Goal: Task Accomplishment & Management: Use online tool/utility

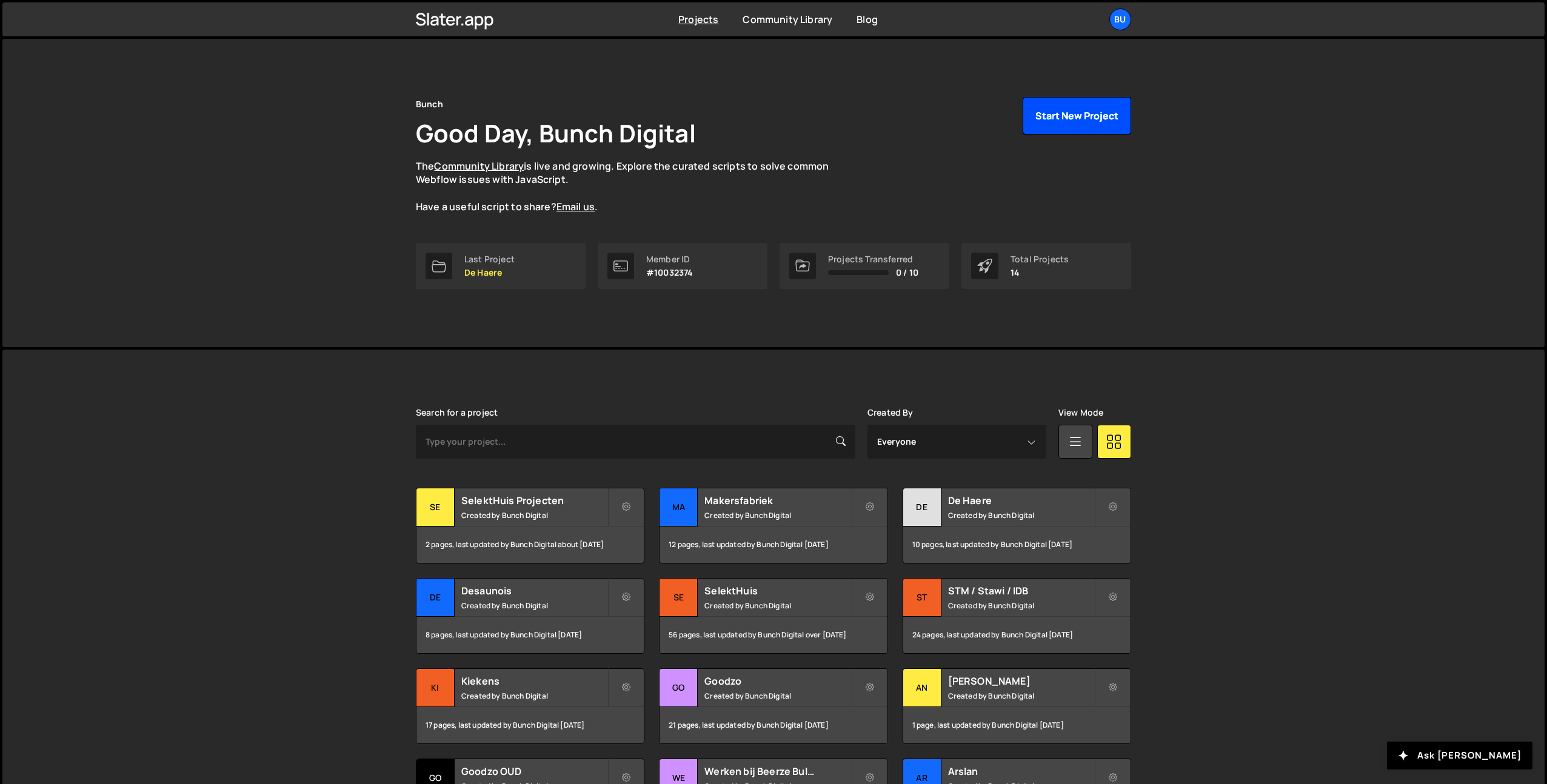
click at [1090, 108] on button "Start New Project" at bounding box center [1077, 115] width 109 height 37
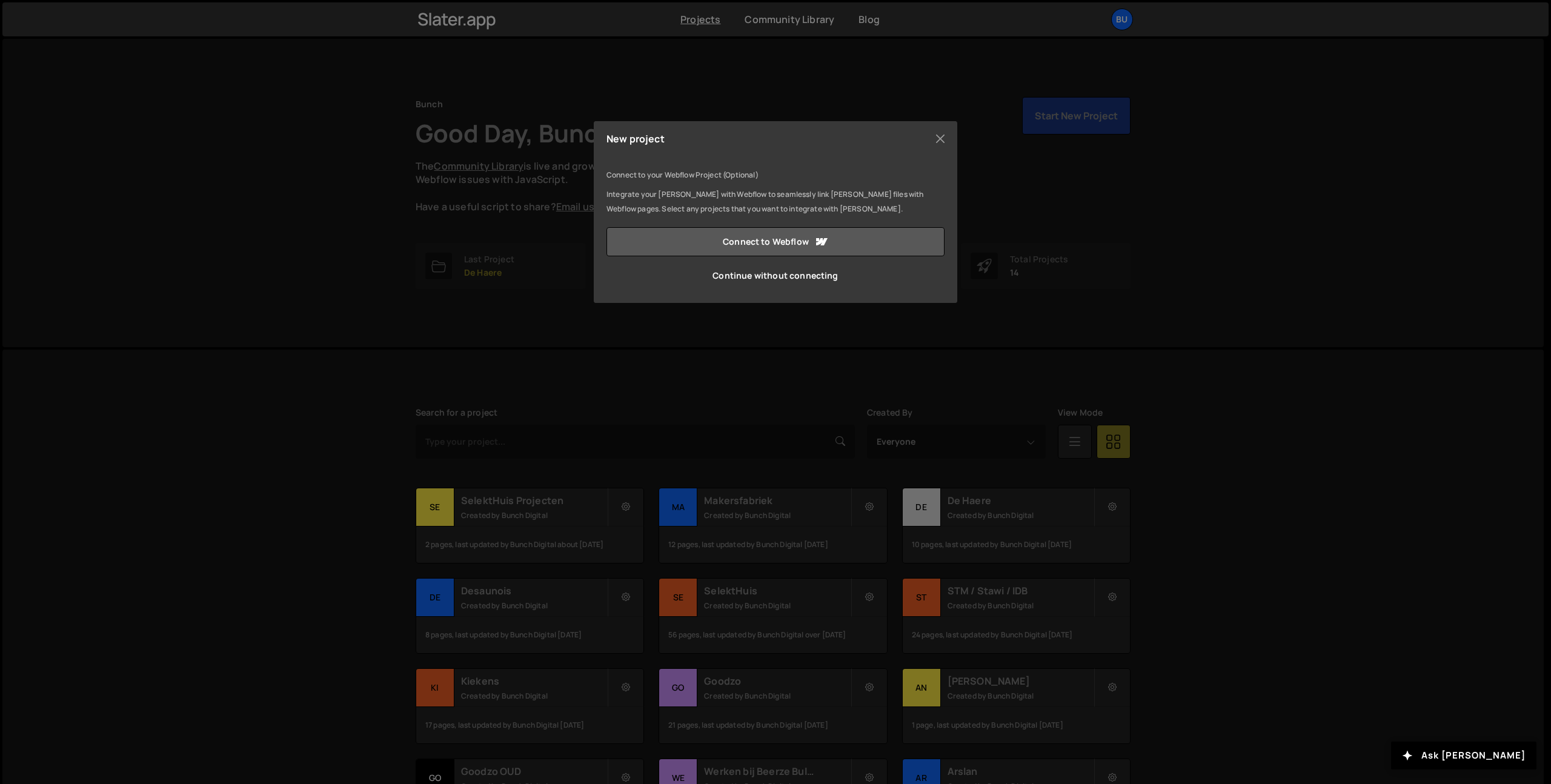
click at [782, 234] on link "Connect to Webflow" at bounding box center [776, 242] width 338 height 29
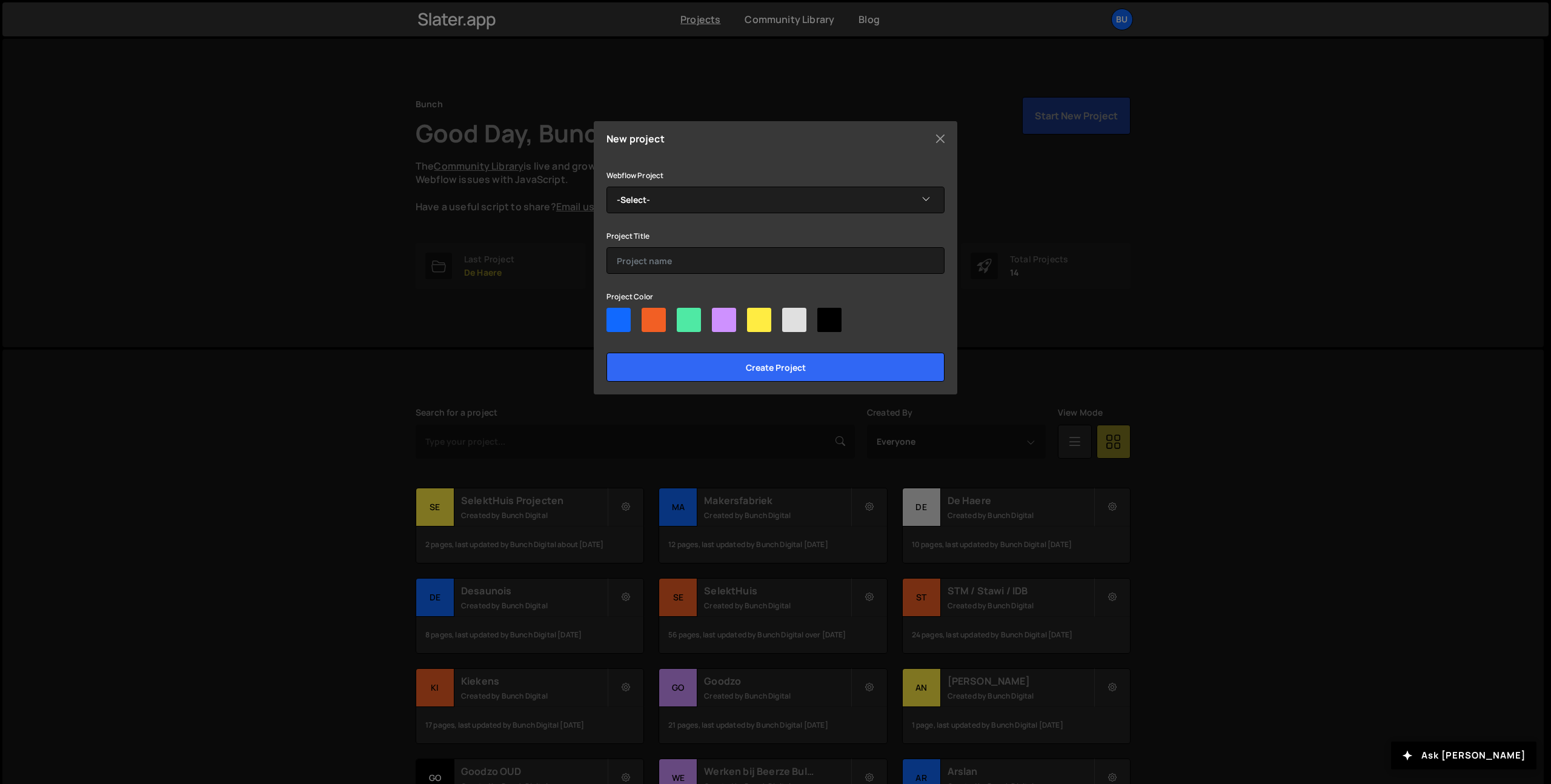
click at [619, 316] on div at bounding box center [618, 319] width 24 height 24
click at [614, 315] on input"] "radio" at bounding box center [610, 311] width 8 height 8
radio input"] "true"
click at [690, 201] on select "-Select- Breinn" at bounding box center [776, 200] width 338 height 26
select select "686d1b7526291ca846401b75"
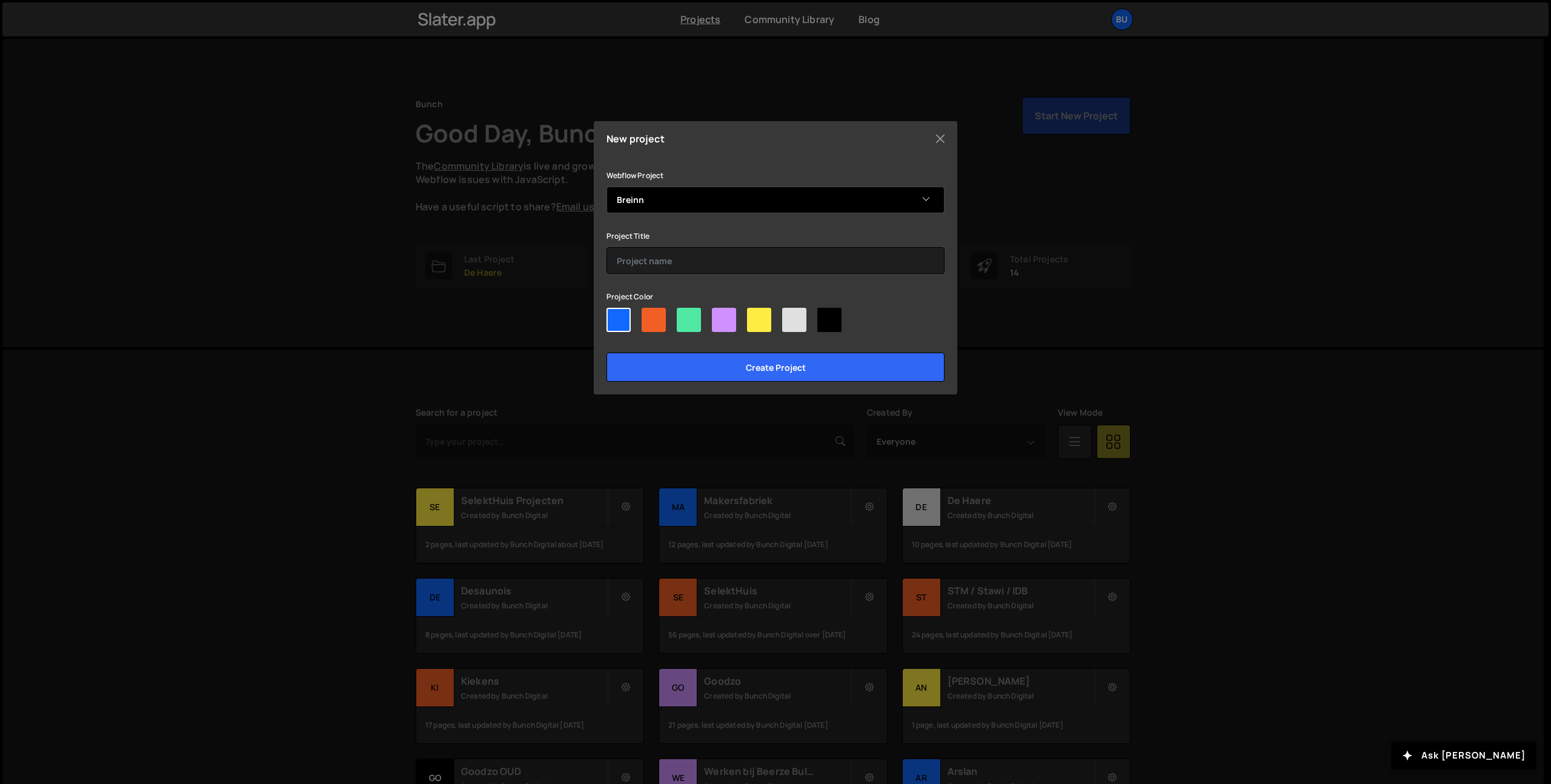
click at [607, 187] on select "-Select- Breinn" at bounding box center [776, 200] width 338 height 26
click at [665, 257] on input "text" at bounding box center [776, 260] width 338 height 26
type input "BREINN"
drag, startPoint x: 789, startPoint y: 360, endPoint x: 803, endPoint y: 349, distance: 17.8
click at [789, 360] on input "Create project" at bounding box center [776, 367] width 338 height 29
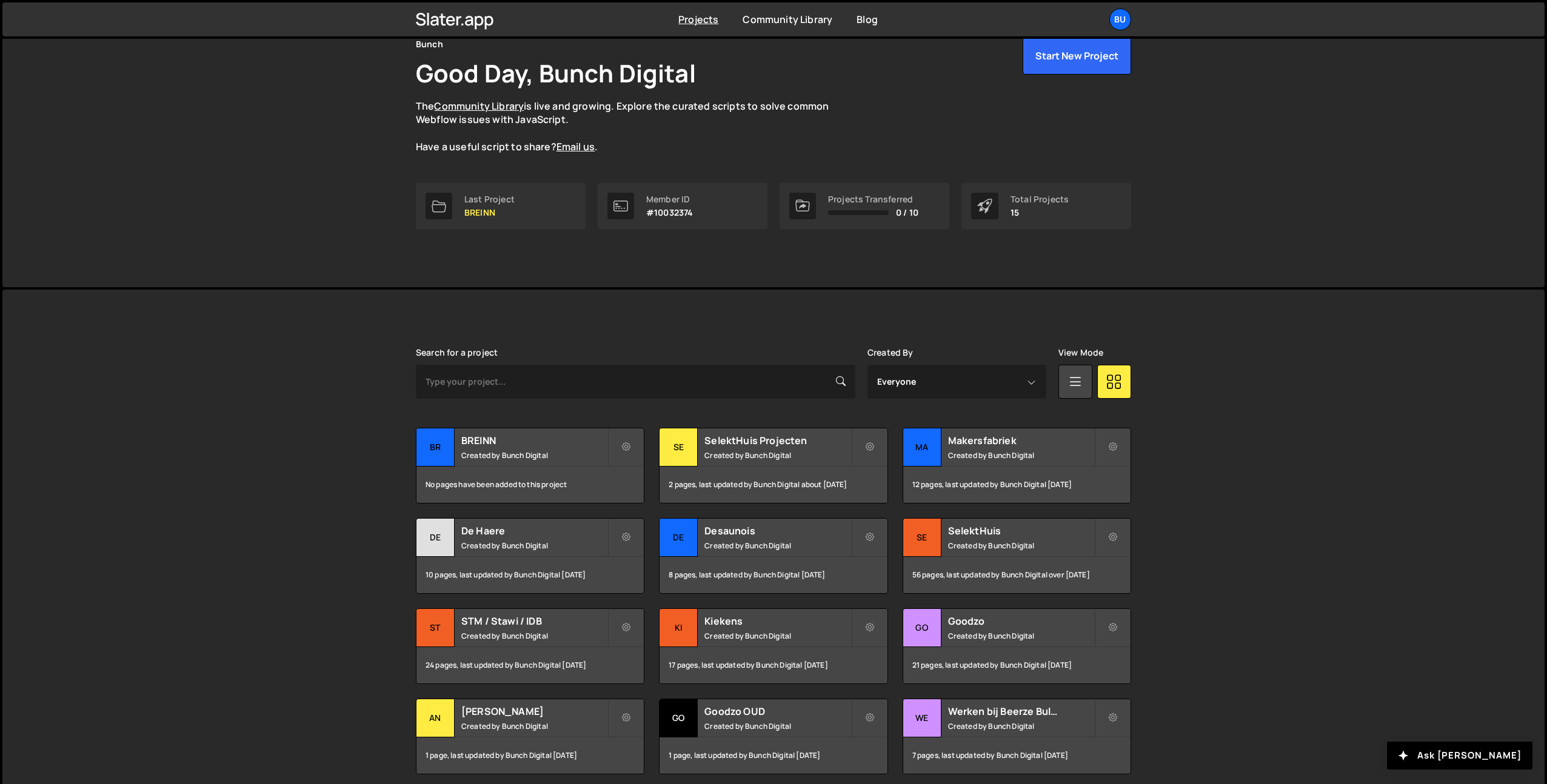
scroll to position [146, 0]
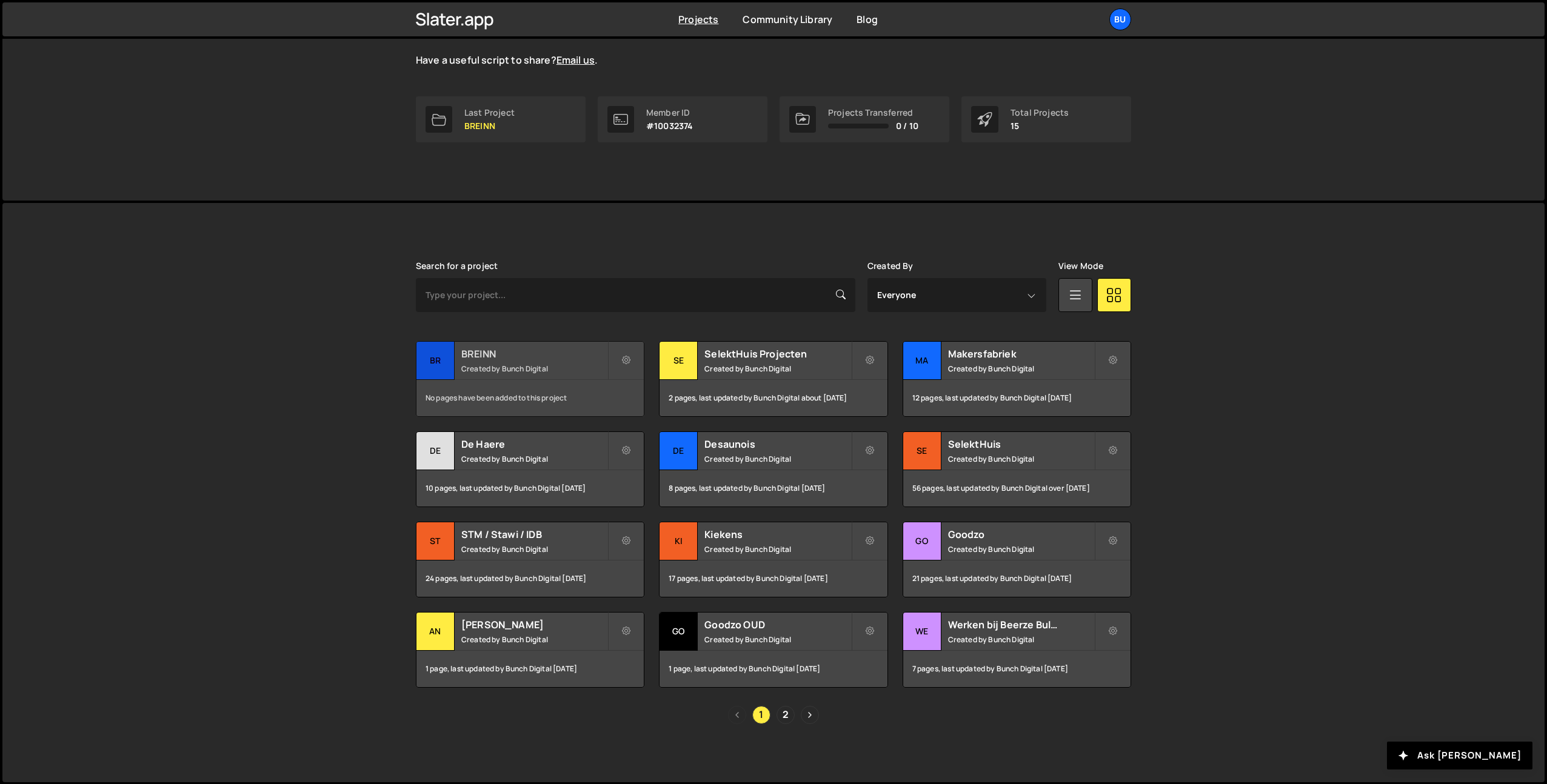
click at [561, 359] on h2 "BREINN" at bounding box center [534, 353] width 146 height 13
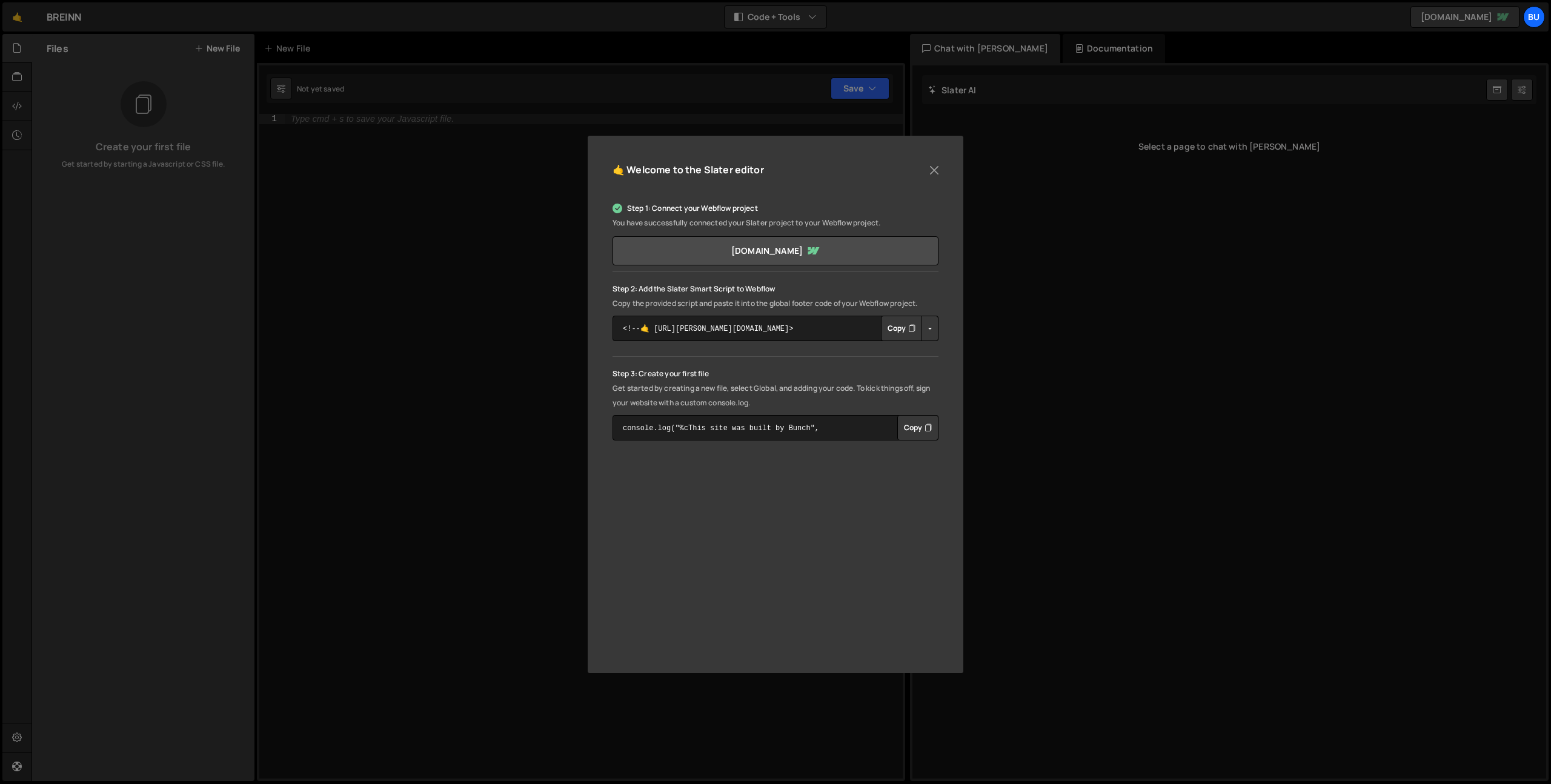
click at [906, 326] on button "Copy" at bounding box center [901, 328] width 41 height 26
click at [894, 325] on button "Copied" at bounding box center [898, 328] width 47 height 26
click at [933, 171] on button "Close" at bounding box center [934, 170] width 18 height 18
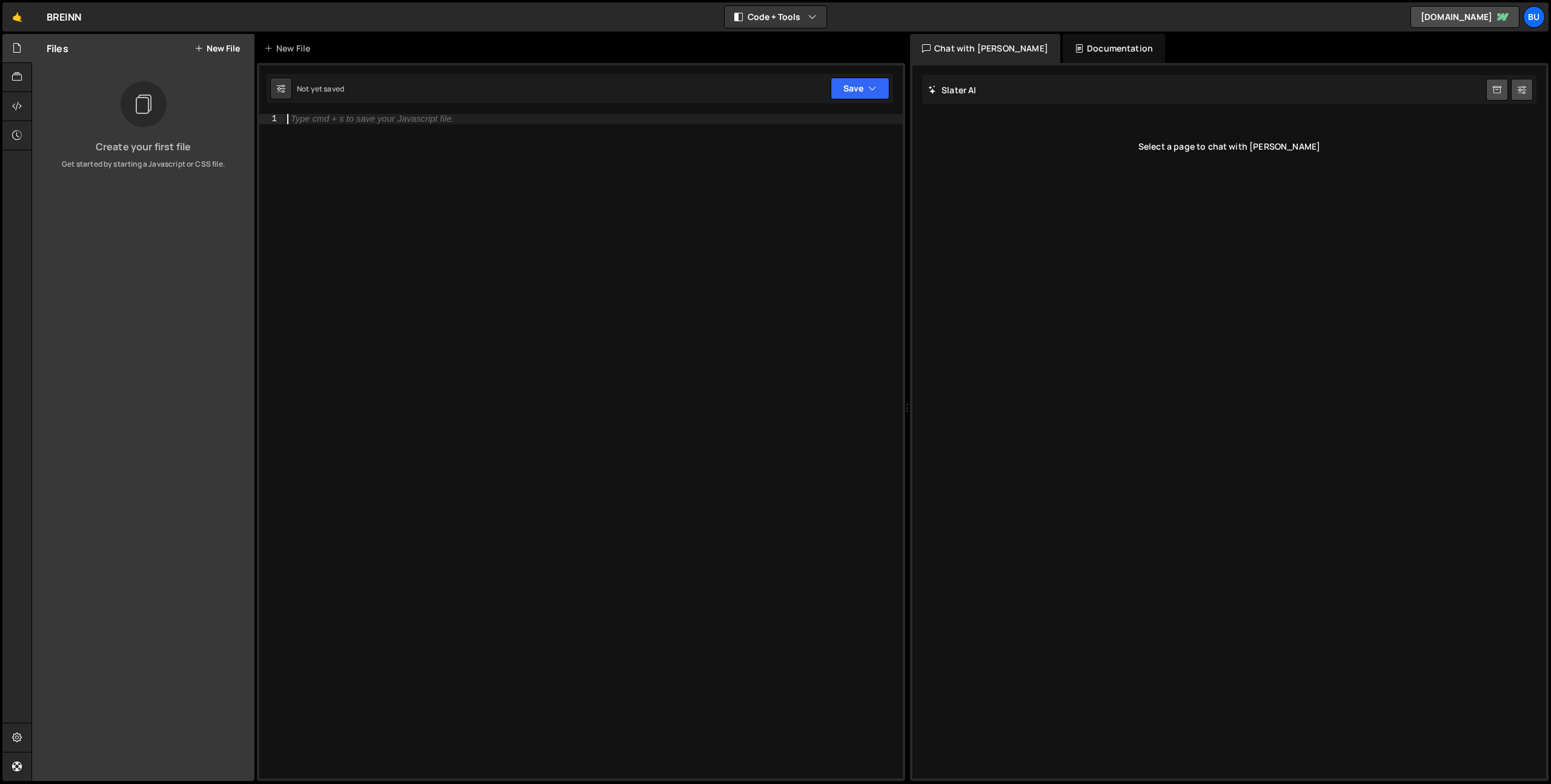
click at [408, 134] on div "Type cmd + s to save your Javascript file." at bounding box center [594, 456] width 618 height 685
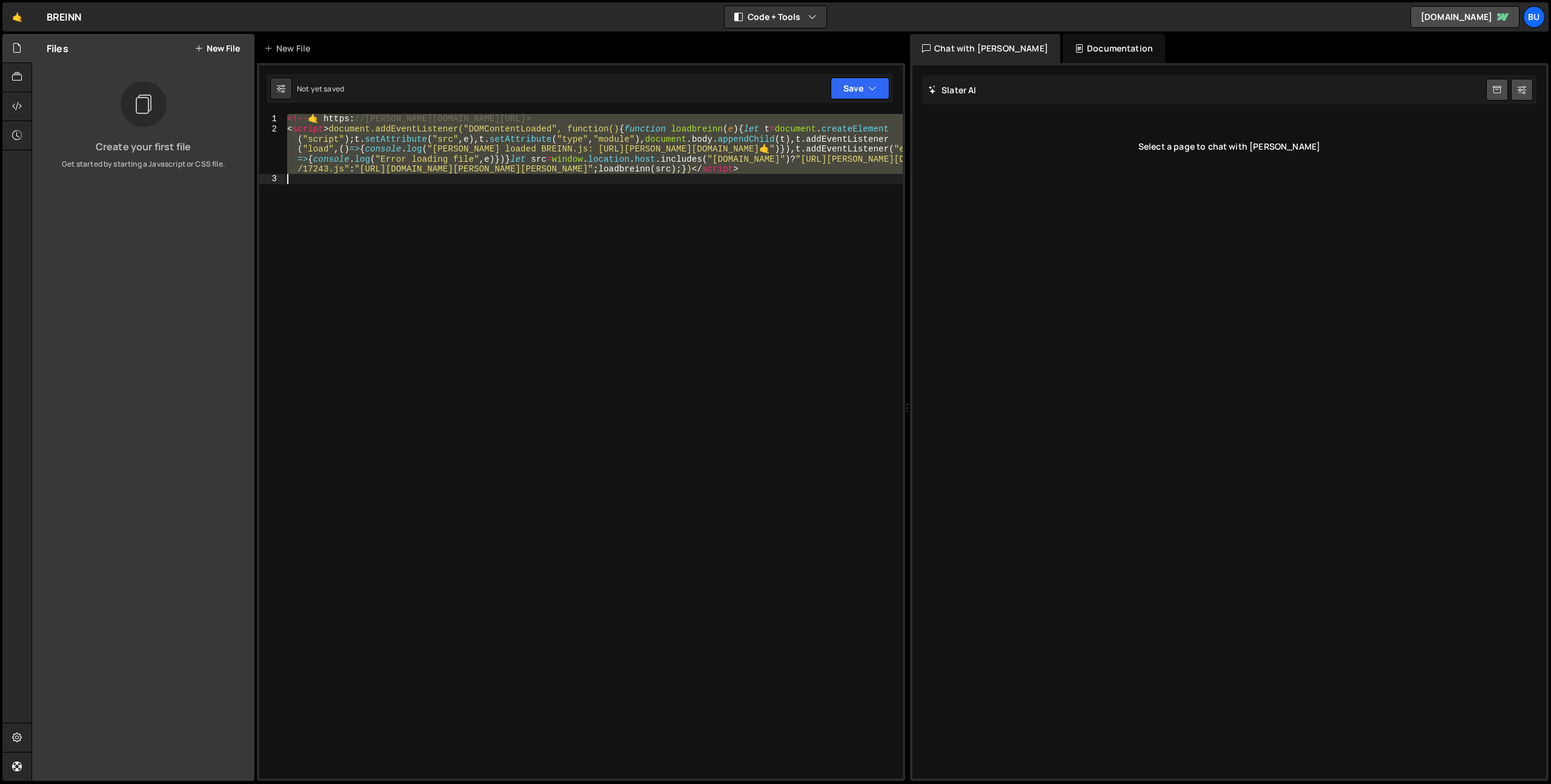
paste textarea "// End Image Swiper"
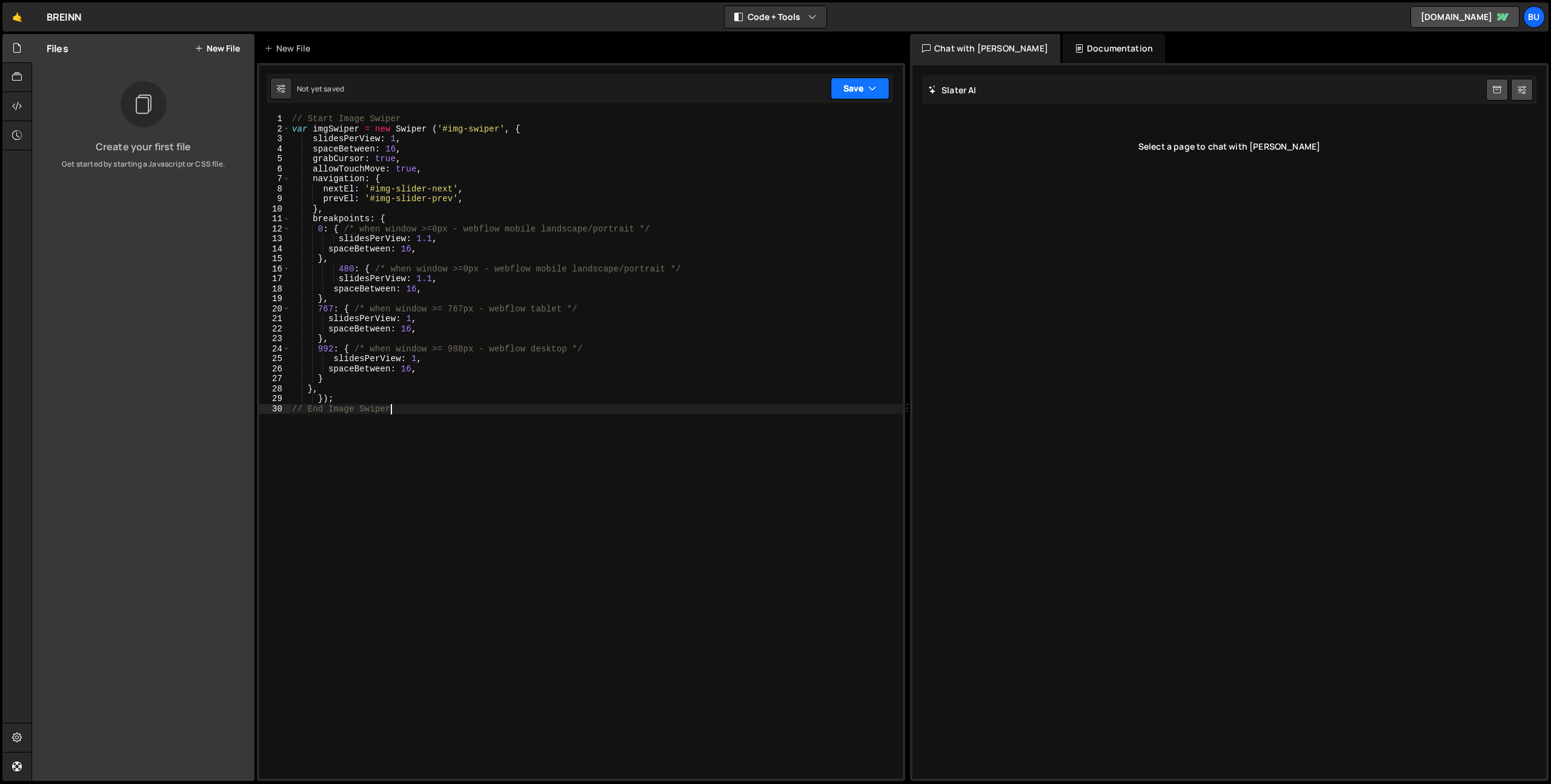
click at [861, 90] on button "Save" at bounding box center [860, 88] width 59 height 22
click at [633, 157] on div "// Start Image Swiper var imgSwiper = new Swiper ( '#img-swiper' , { slidesPerV…" at bounding box center [597, 456] width 614 height 685
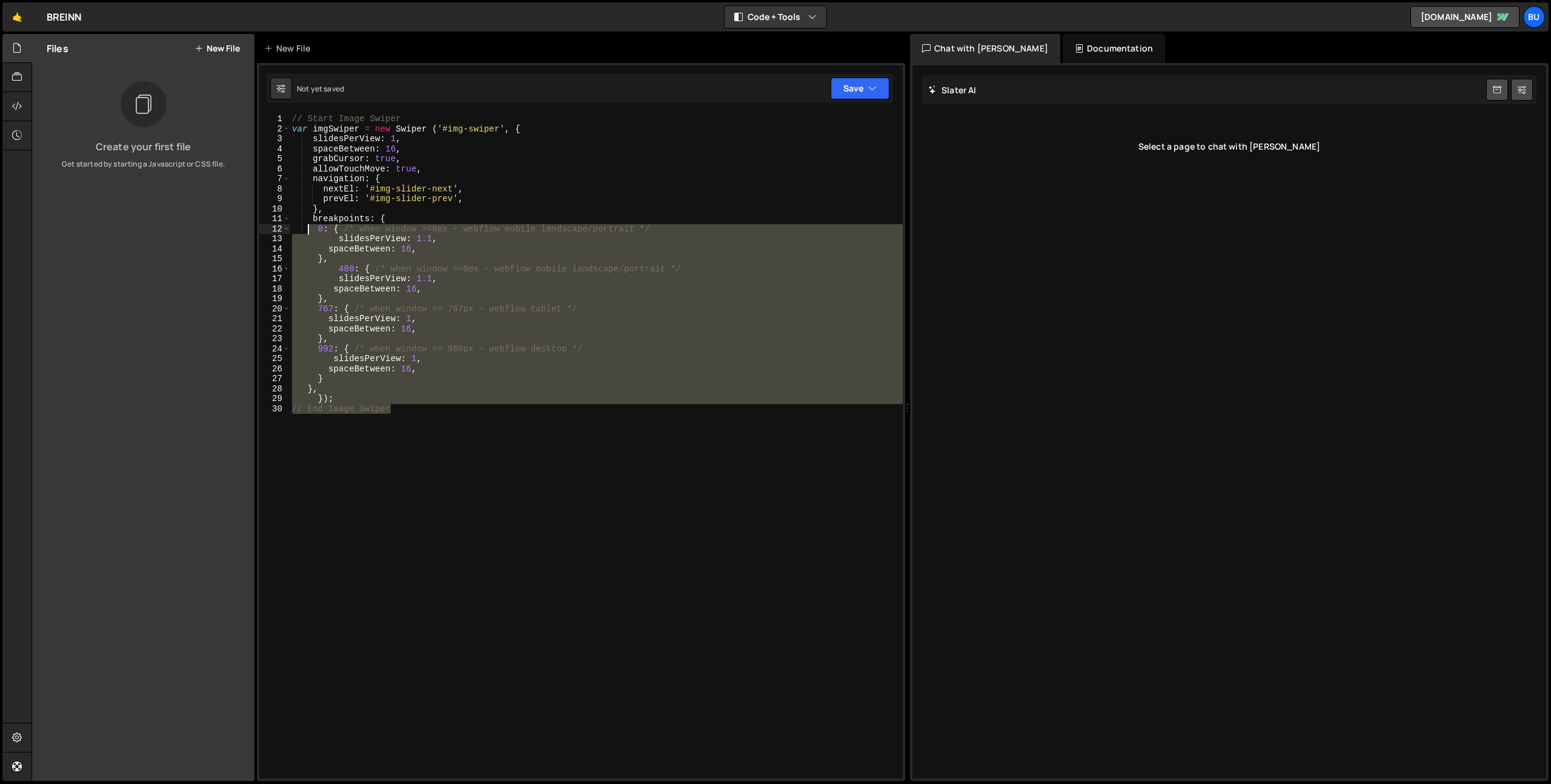
drag, startPoint x: 403, startPoint y: 521, endPoint x: 225, endPoint y: 0, distance: 550.6
click at [229, 12] on div "Hold on a sec... Are you certain you wish to leave this page? Any changes you'v…" at bounding box center [776, 392] width 1551 height 784
type textarea "// Start Image Swiper var imgSwiper = new Swiper ('#img-swiper', {"
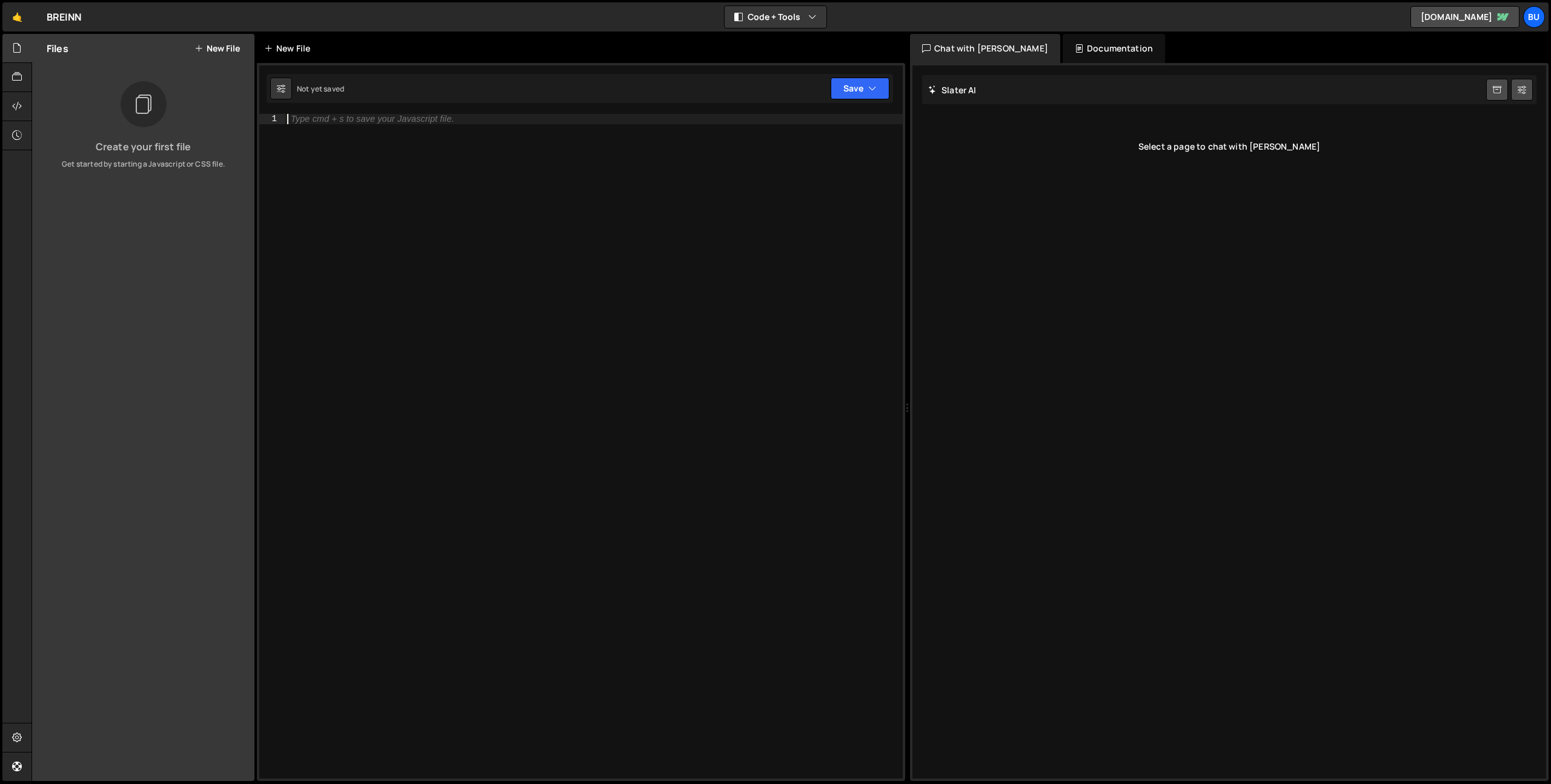
click at [298, 48] on div "New File" at bounding box center [290, 49] width 51 height 12
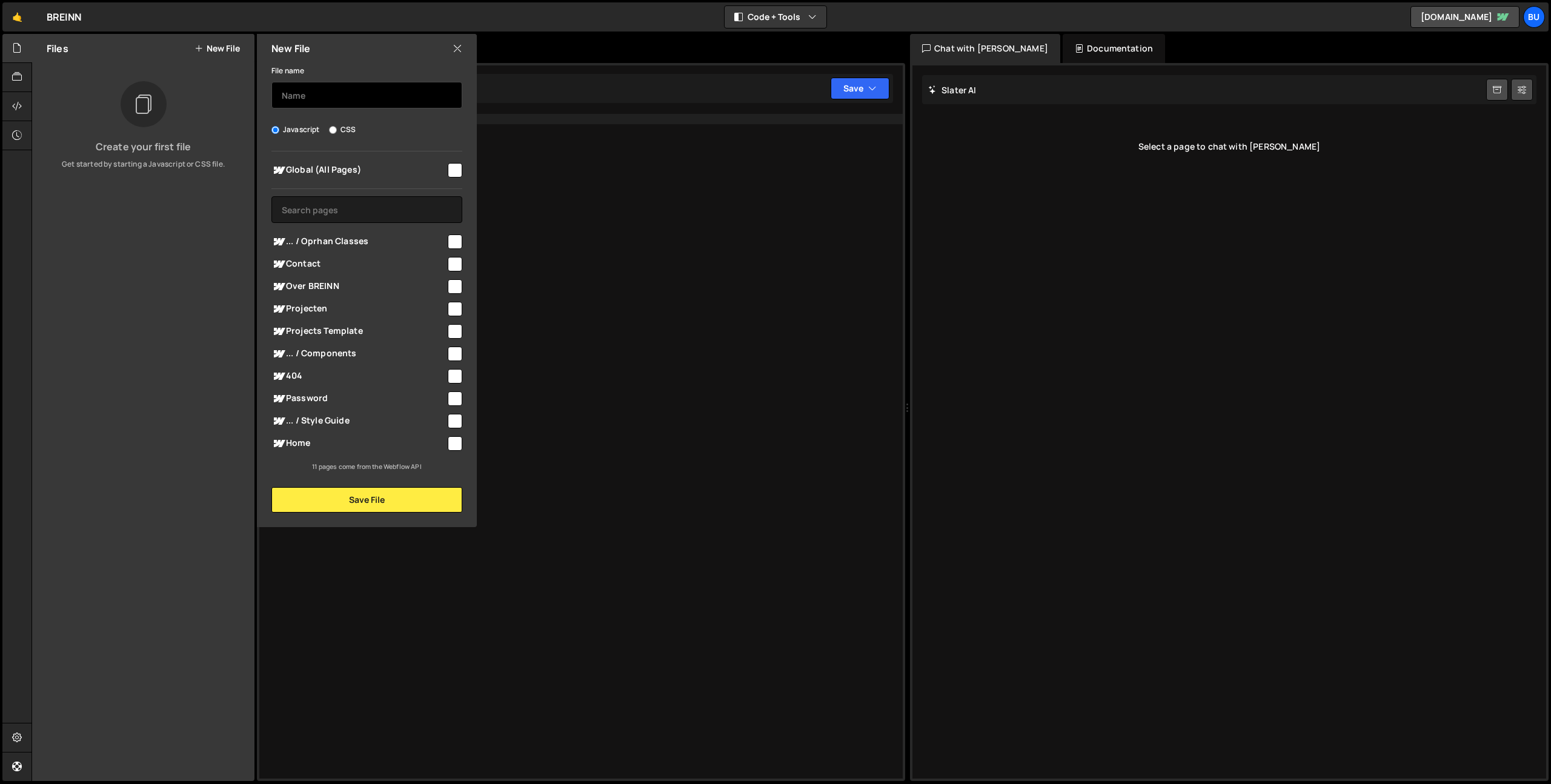
click at [360, 96] on input "text" at bounding box center [366, 95] width 191 height 26
type input "Swiper Sliders"
click at [456, 172] on input "checkbox" at bounding box center [455, 170] width 15 height 15
checkbox input "true"
click at [375, 505] on button "Save File" at bounding box center [366, 500] width 191 height 26
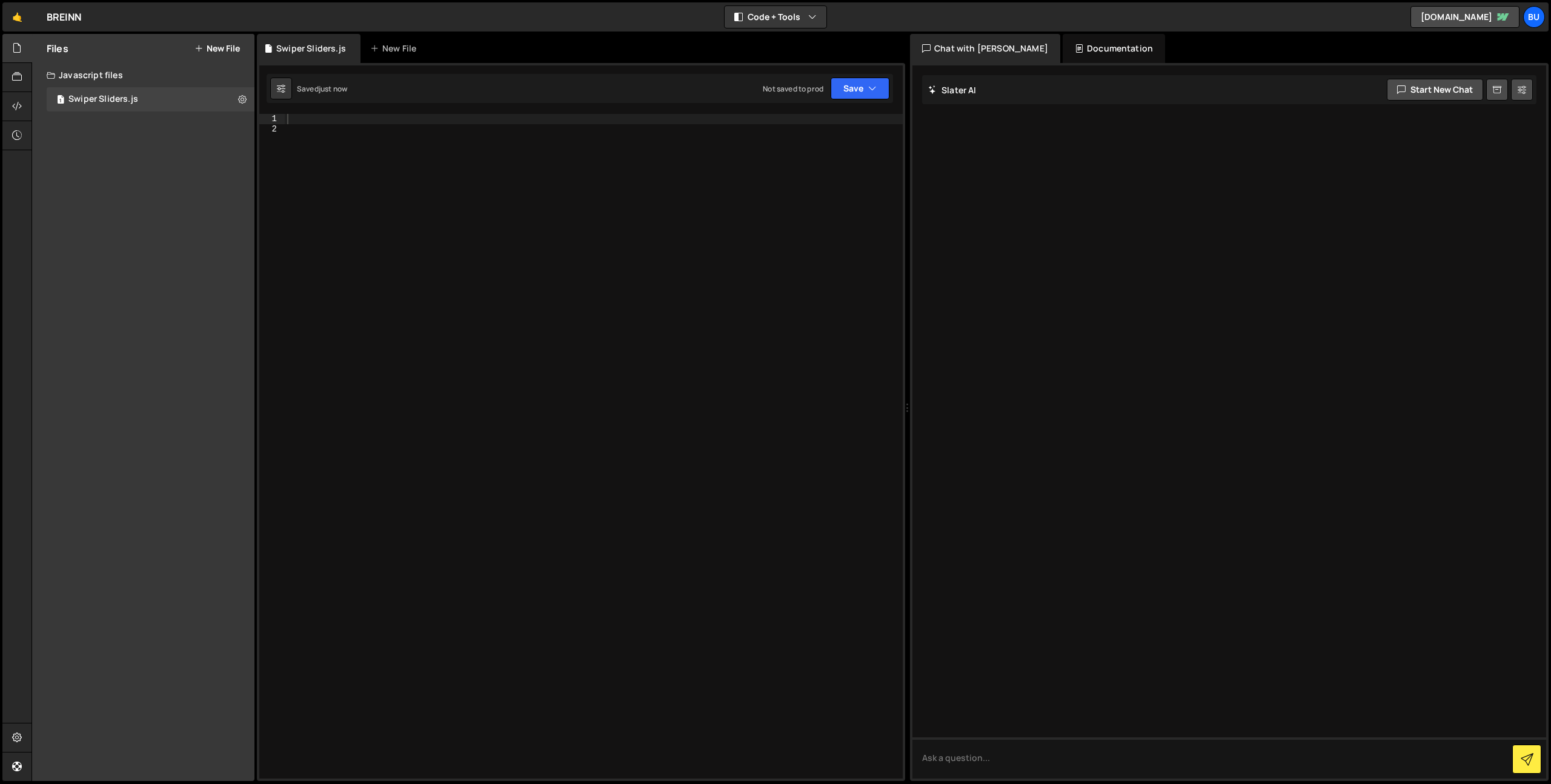
click at [702, 374] on div at bounding box center [594, 456] width 618 height 685
paste textarea "// End Image Swiper"
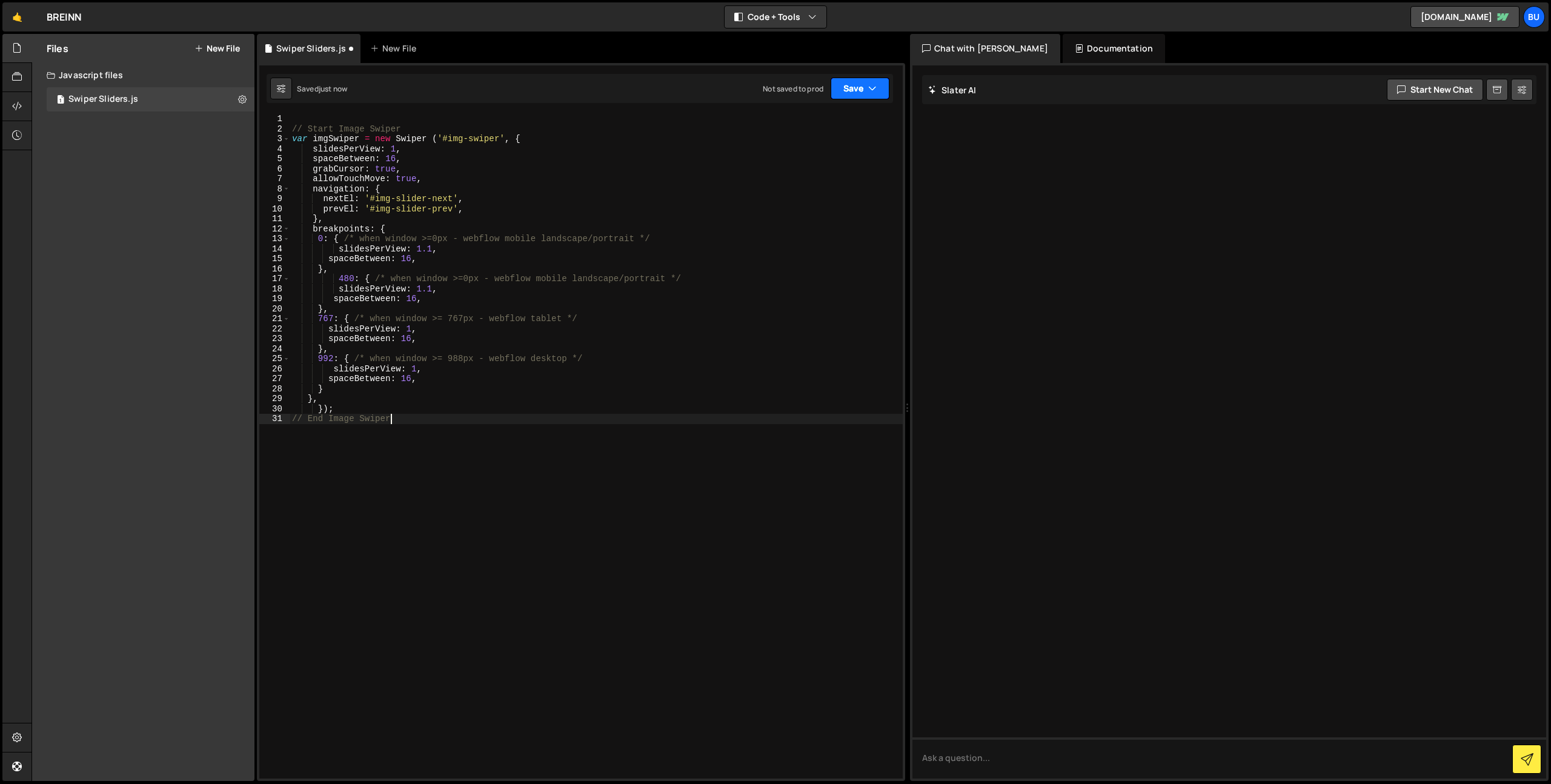
click at [872, 81] on button "Save" at bounding box center [860, 88] width 59 height 22
click at [841, 121] on div "Save to Staging S" at bounding box center [819, 119] width 126 height 12
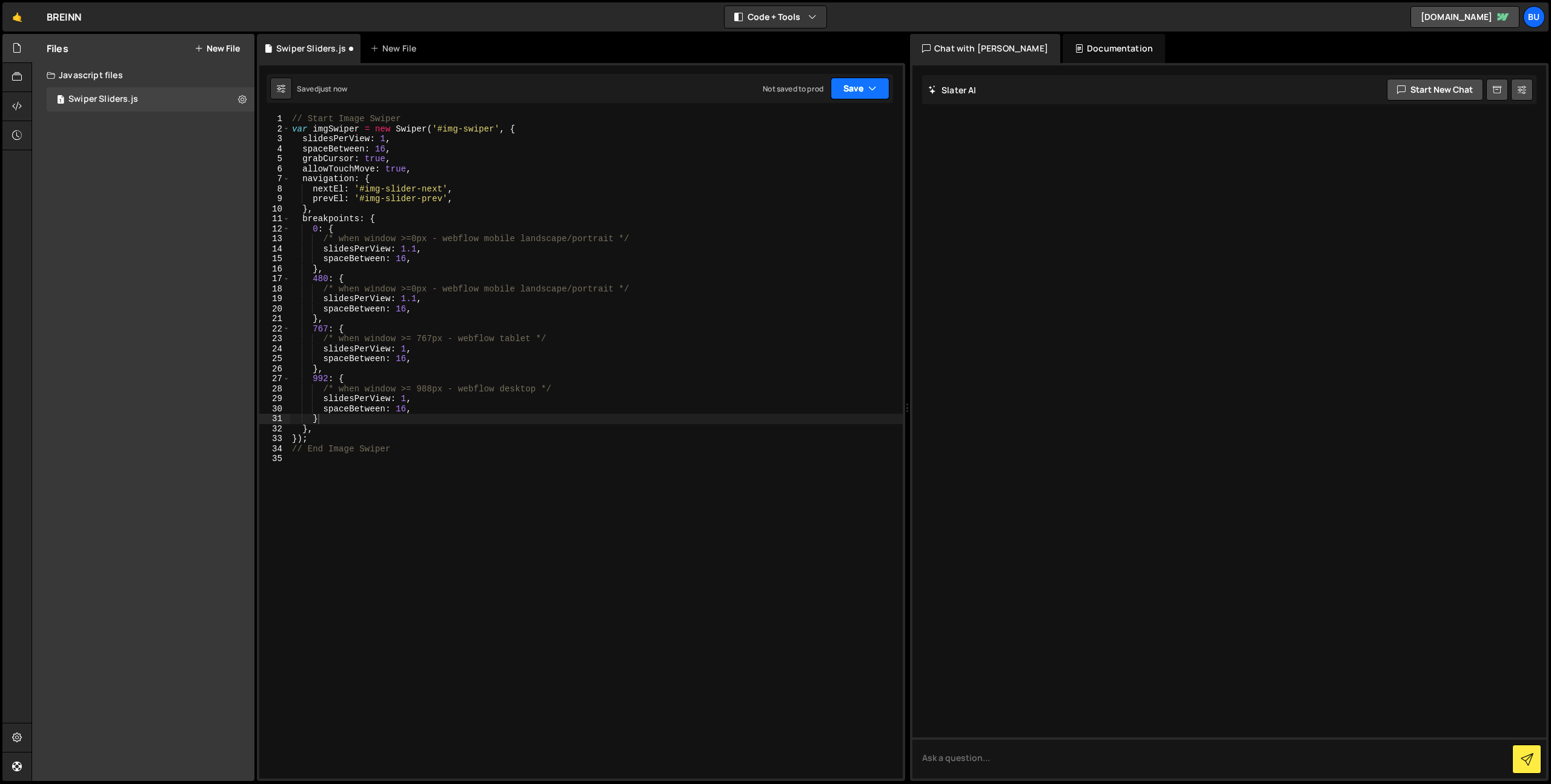
click at [872, 86] on icon "button" at bounding box center [872, 88] width 9 height 12
click at [847, 146] on button "Save to Production S Not saved to prod" at bounding box center [820, 165] width 146 height 40
click at [724, 220] on div "// Start Image Swiper var imgSwiper = new Swiper ( '#img-swiper' , { slidesPerV…" at bounding box center [597, 456] width 614 height 685
drag, startPoint x: 424, startPoint y: 221, endPoint x: 524, endPoint y: 179, distance: 108.5
click at [424, 221] on div "// Start Image Swiper var imgSwiper = new Swiper ( '#img-swiper' , { slidesPerV…" at bounding box center [597, 456] width 614 height 685
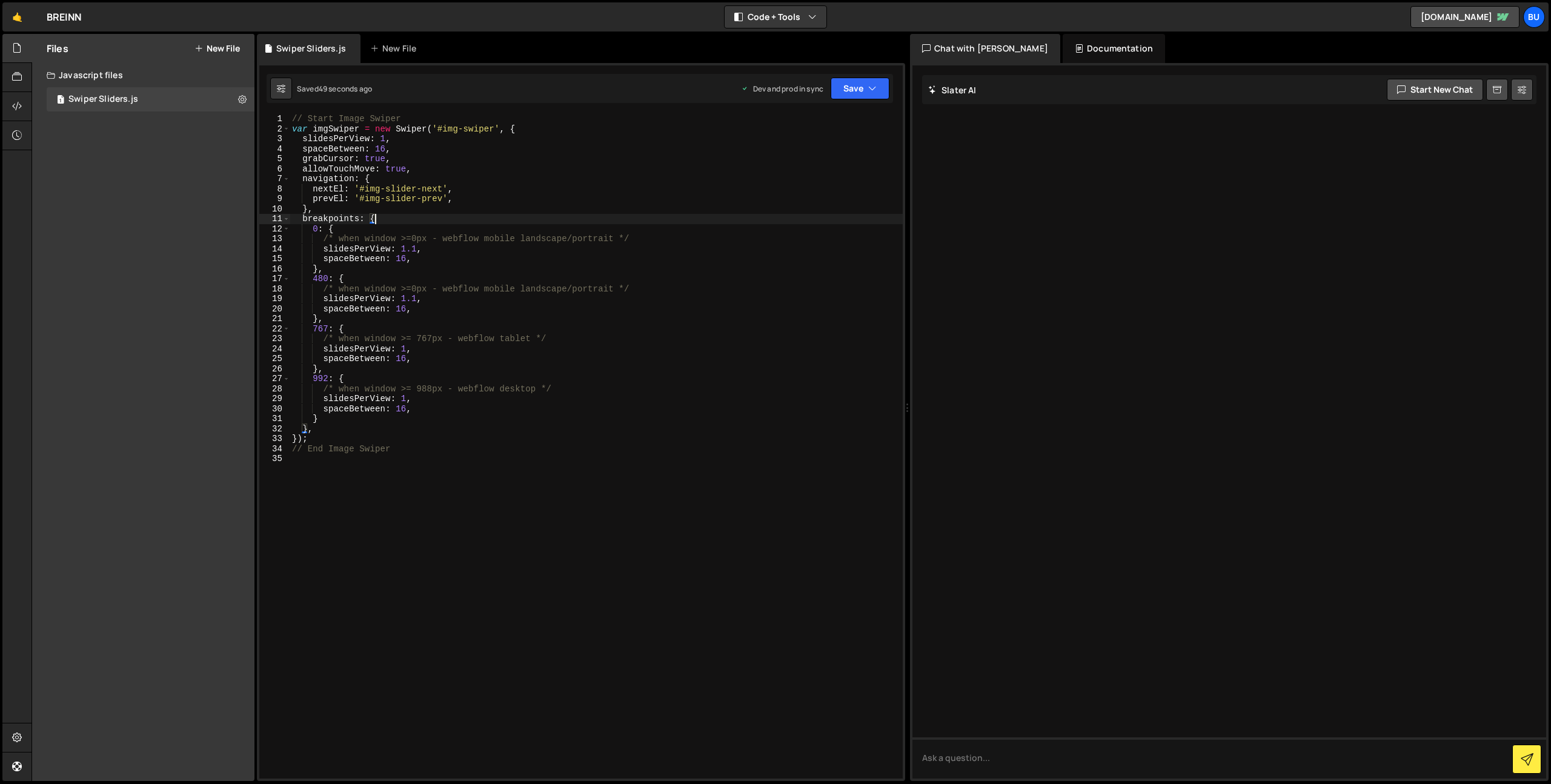
click at [535, 187] on div "// Start Image Swiper var imgSwiper = new Swiper ( '#img-swiper' , { slidesPerV…" at bounding box center [597, 456] width 614 height 685
click at [407, 397] on div "// Start Image Swiper var imgSwiper = new Swiper ( '#img-swiper' , { slidesPerV…" at bounding box center [597, 456] width 614 height 685
click at [466, 259] on div "// Start Image Swiper var imgSwiper = new Swiper ( '#img-swiper' , { slidesPerV…" at bounding box center [597, 456] width 614 height 685
drag, startPoint x: 427, startPoint y: 404, endPoint x: 416, endPoint y: 397, distance: 13.0
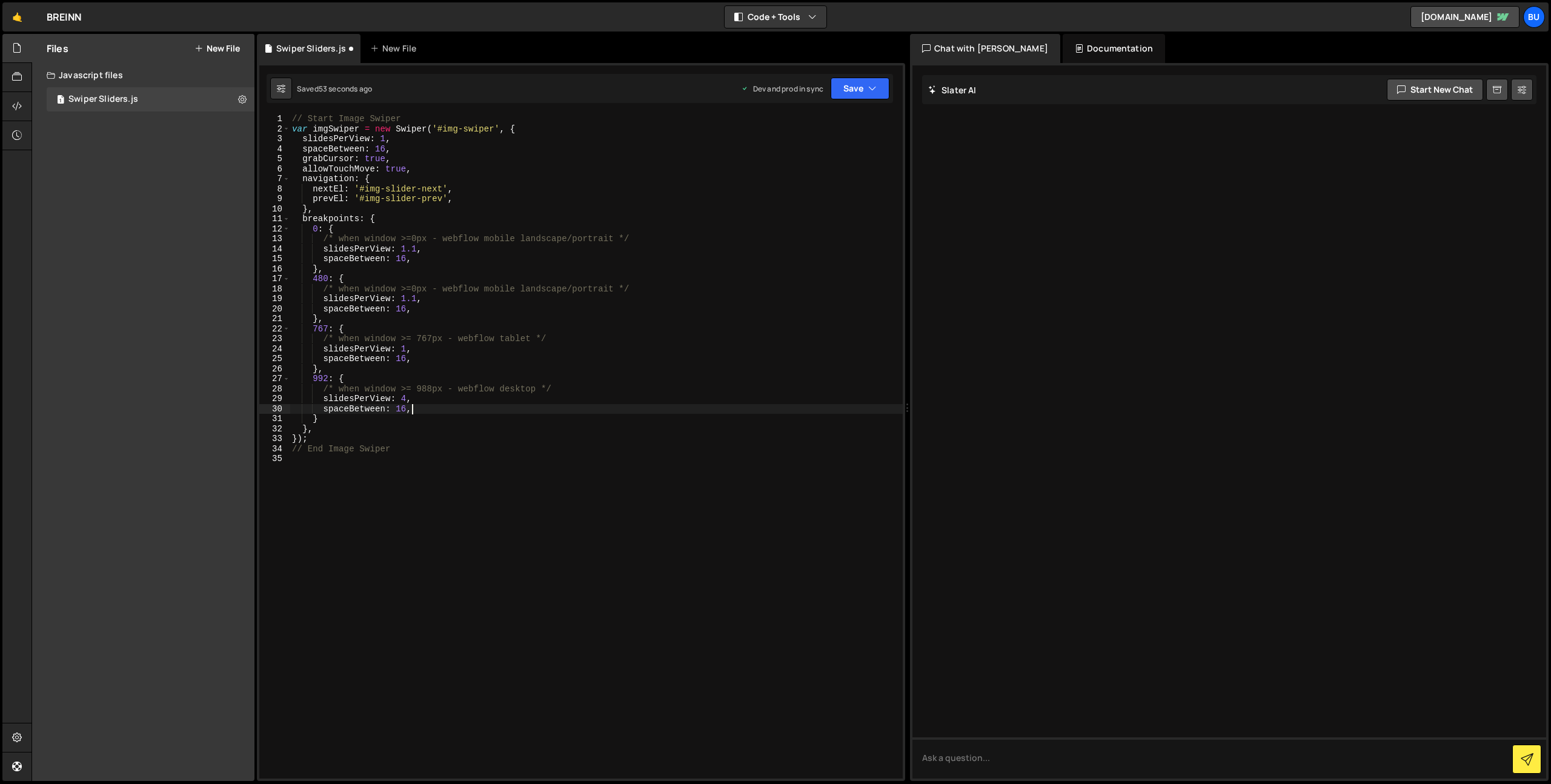
click at [430, 397] on div "// Start Image Swiper var imgSwiper = new Swiper ( '#img-swiper' , { slidesPerV…" at bounding box center [597, 456] width 614 height 685
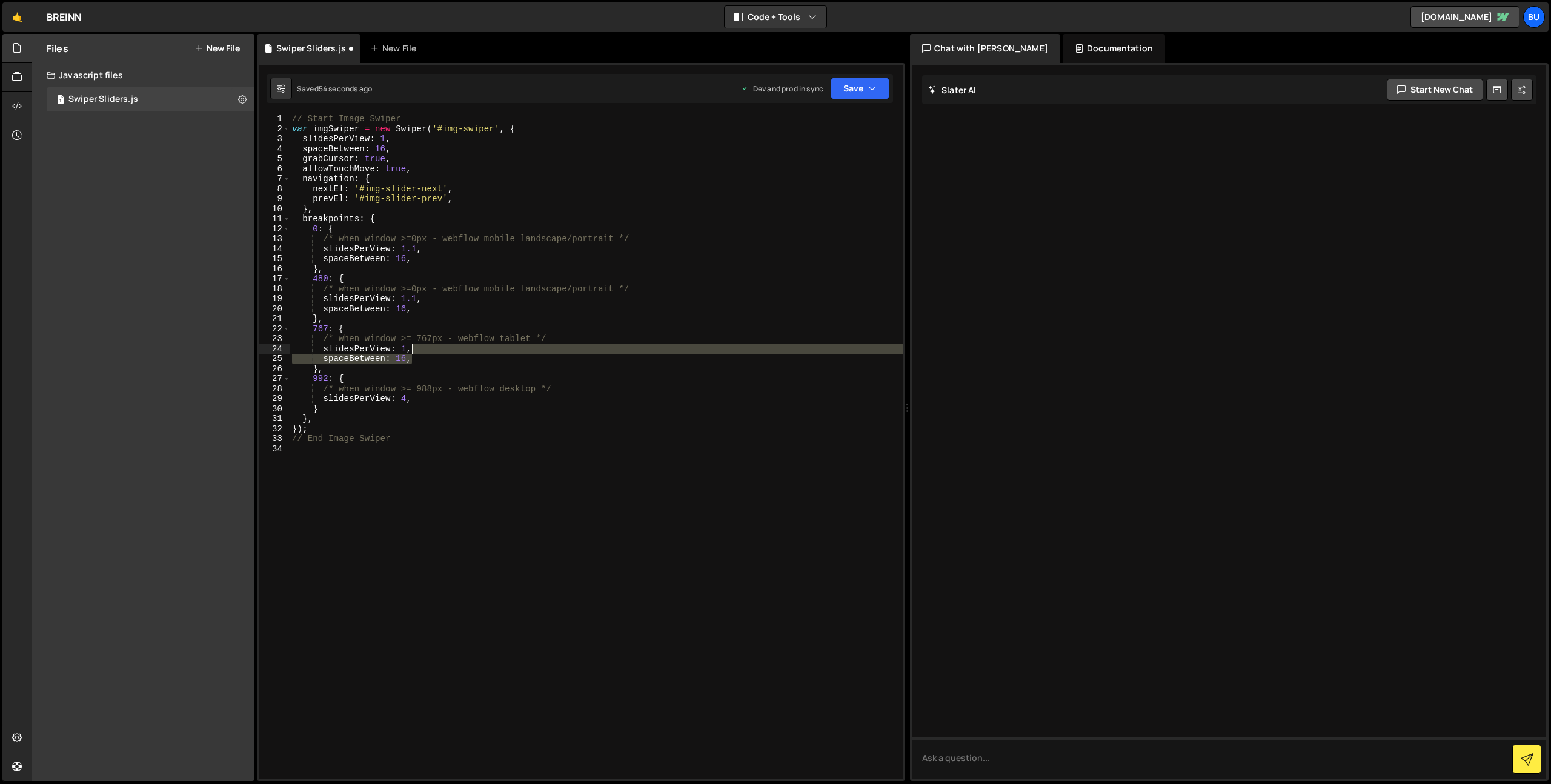
drag, startPoint x: 424, startPoint y: 360, endPoint x: 428, endPoint y: 347, distance: 13.6
click at [428, 347] on div "// Start Image Swiper var imgSwiper = new Swiper ( '#img-swiper' , { slidesPerV…" at bounding box center [597, 456] width 614 height 685
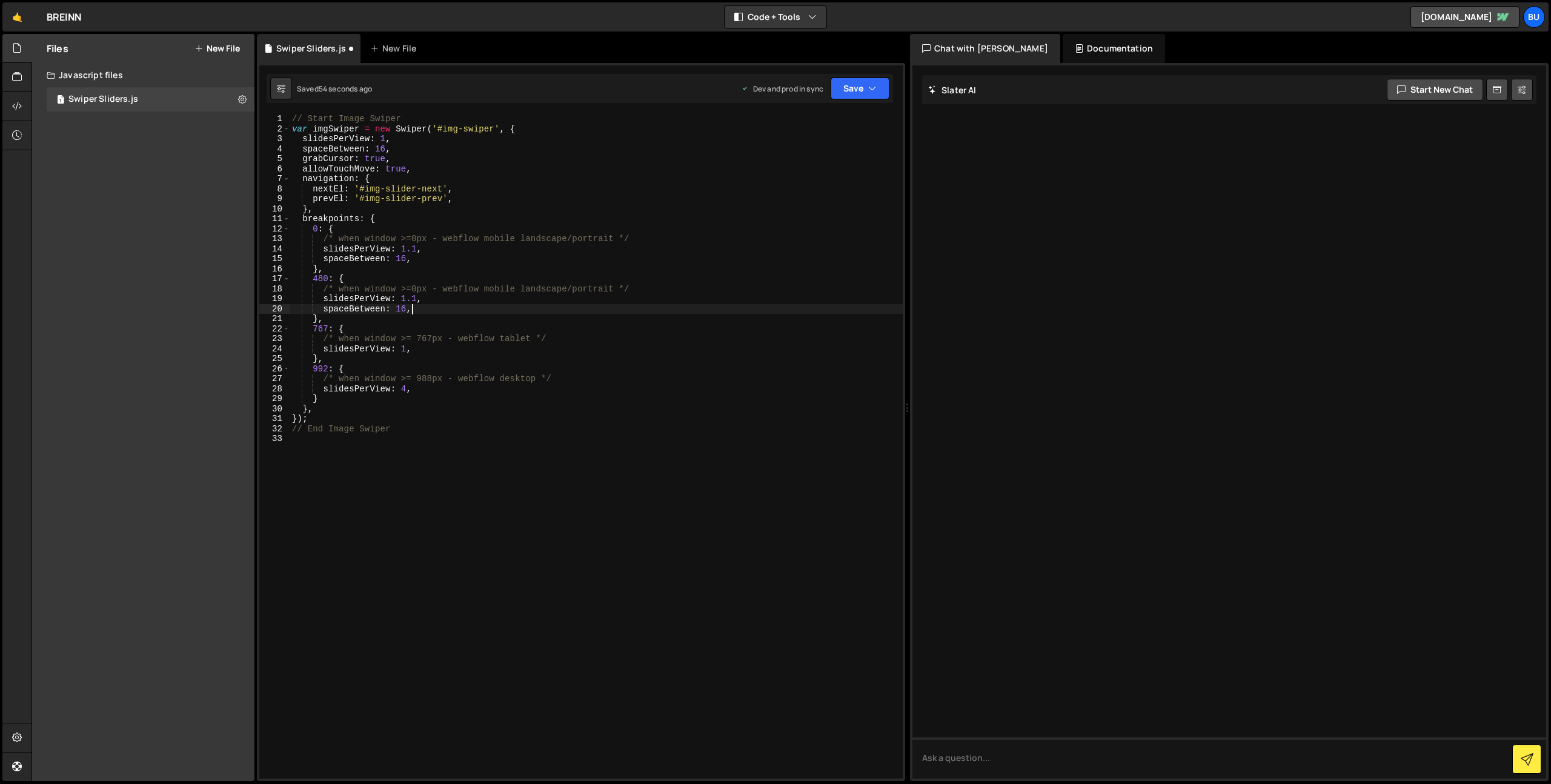
drag, startPoint x: 436, startPoint y: 304, endPoint x: 438, endPoint y: 297, distance: 7.3
click at [441, 299] on div "// Start Image Swiper var imgSwiper = new Swiper ( '#img-swiper' , { slidesPerV…" at bounding box center [597, 456] width 614 height 685
drag, startPoint x: 449, startPoint y: 252, endPoint x: 442, endPoint y: 252, distance: 7.0
click at [449, 252] on div "// Start Image Swiper var imgSwiper = new Swiper ( '#img-swiper' , { slidesPerV…" at bounding box center [597, 456] width 614 height 685
click at [423, 171] on div "// Start Image Swiper var imgSwiper = new Swiper ( '#img-swiper' , { slidesPerV…" at bounding box center [597, 456] width 614 height 685
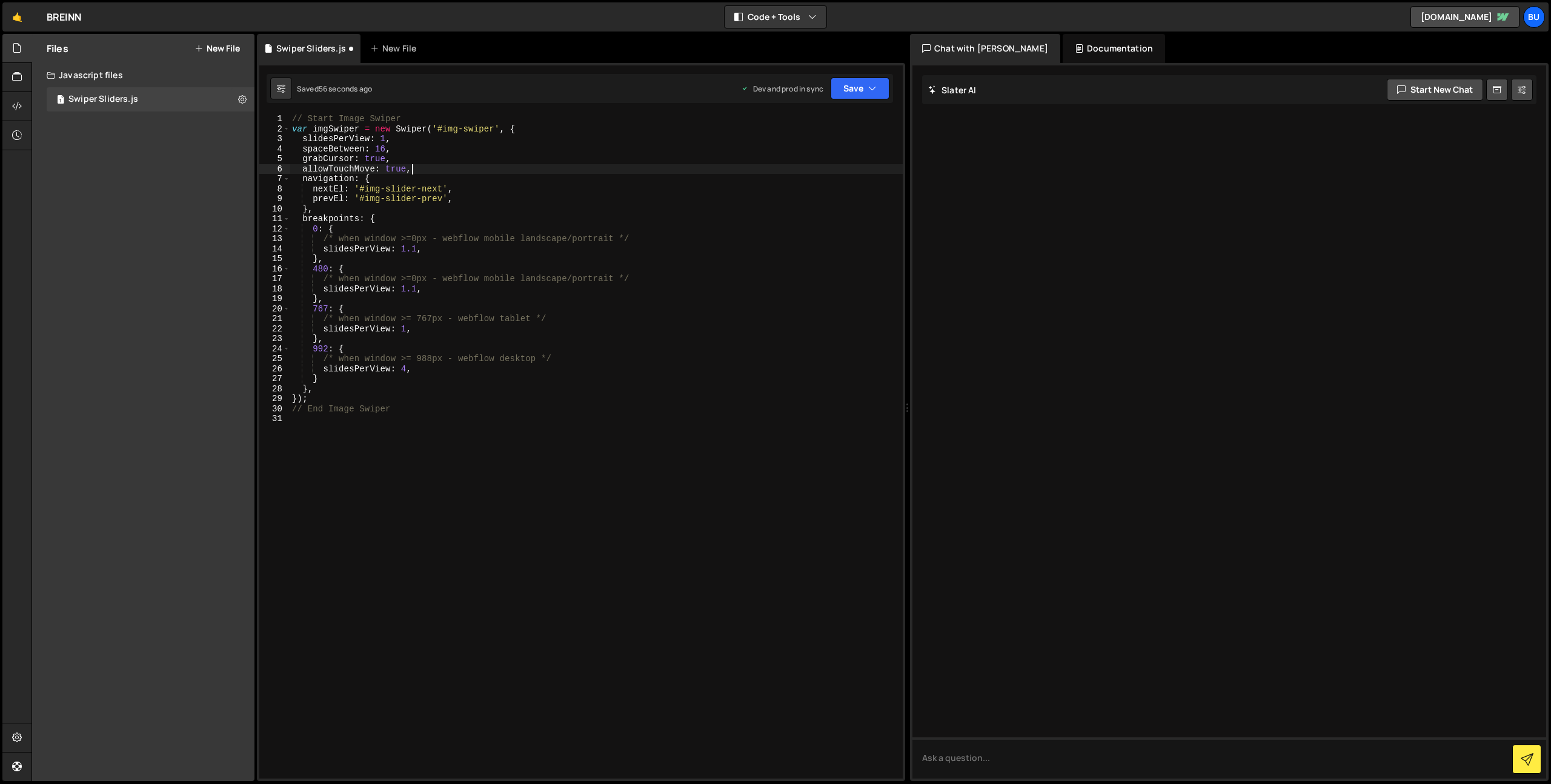
click at [383, 147] on div "// Start Image Swiper var imgSwiper = new Swiper ( '#img-swiper' , { slidesPerV…" at bounding box center [597, 456] width 614 height 685
type textarea "spaceBetween: '4%',"
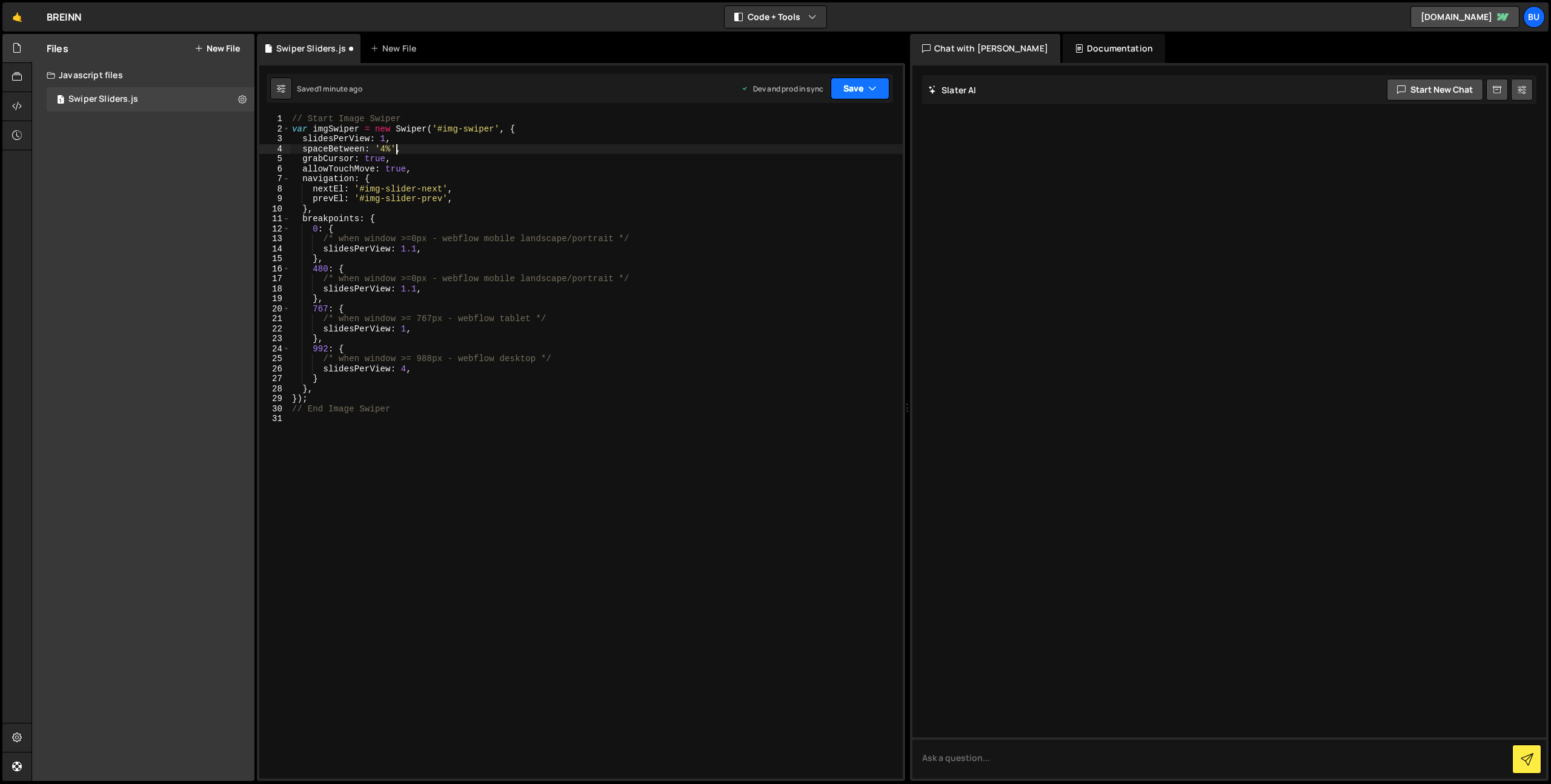
drag, startPoint x: 854, startPoint y: 88, endPoint x: 848, endPoint y: 105, distance: 18.0
click at [855, 90] on button "Save" at bounding box center [860, 88] width 59 height 22
click at [821, 146] on button "Save to Production S Saved 58 seconds ago" at bounding box center [820, 165] width 146 height 40
